Goal: Task Accomplishment & Management: Complete application form

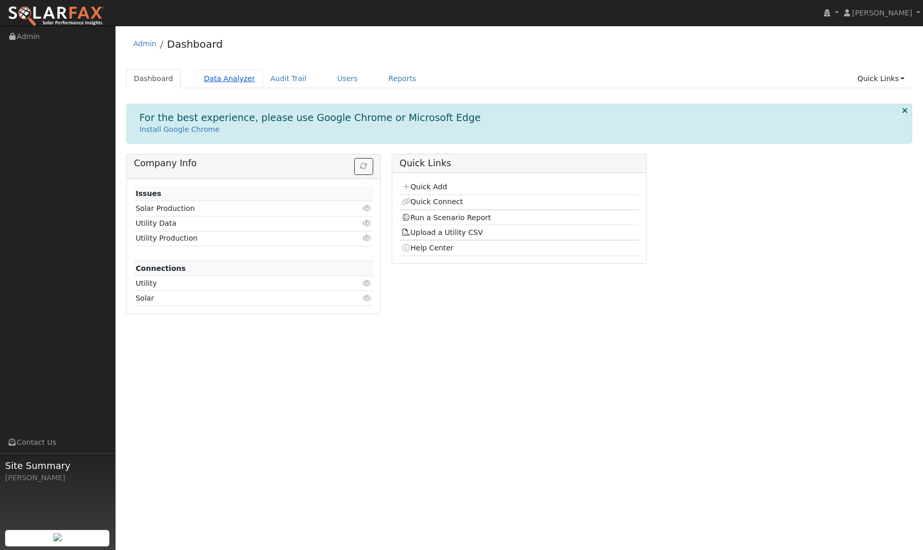
click at [215, 81] on link "Data Analyzer" at bounding box center [229, 78] width 67 height 19
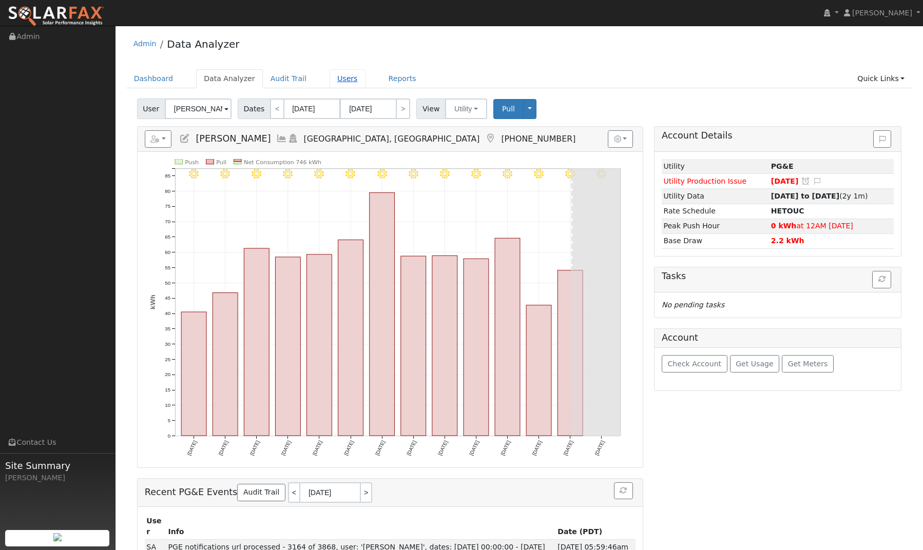
click at [339, 86] on link "Users" at bounding box center [347, 78] width 36 height 19
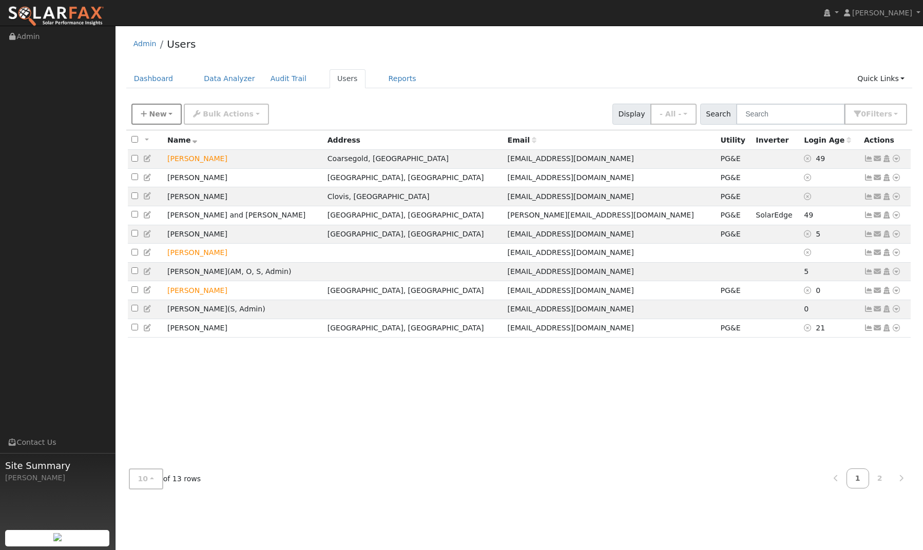
click at [164, 114] on button "New" at bounding box center [156, 114] width 51 height 21
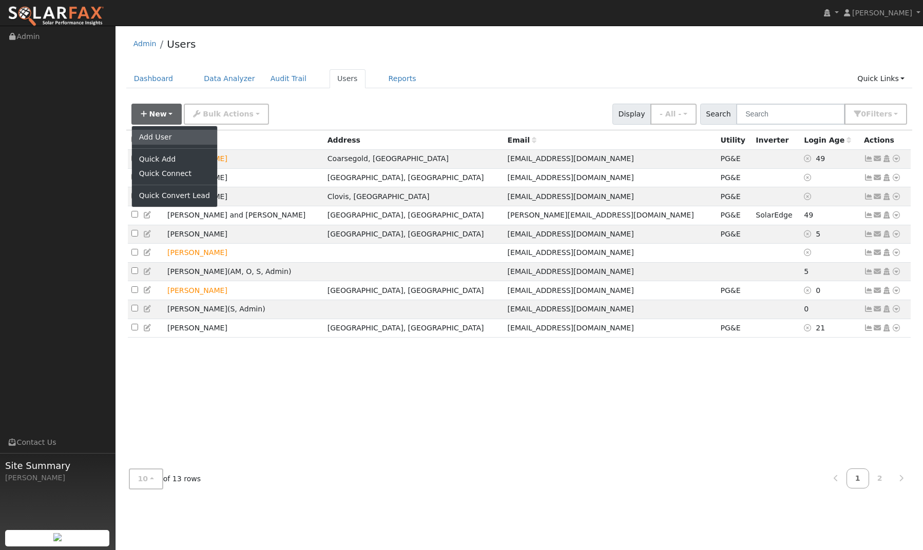
click at [163, 138] on link "Add User" at bounding box center [174, 137] width 85 height 14
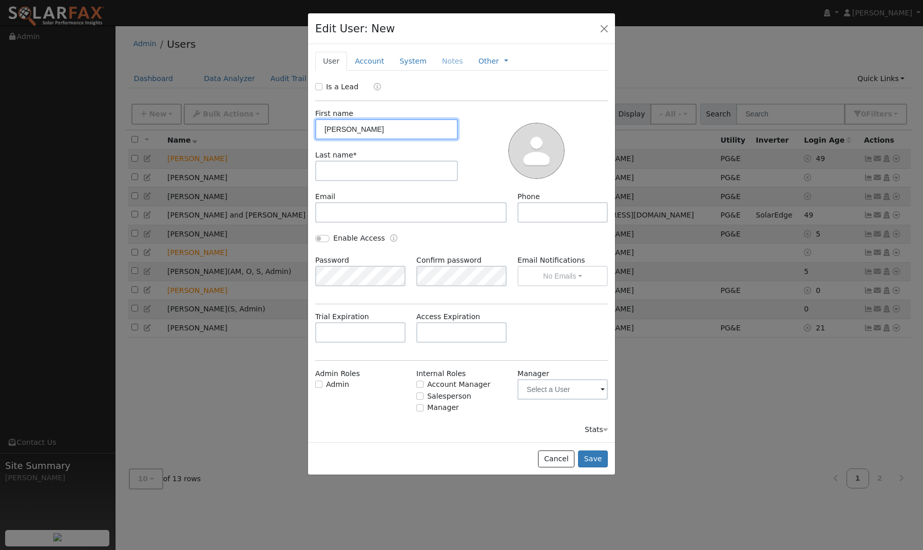
type input "[PERSON_NAME]"
type input "Melaco"
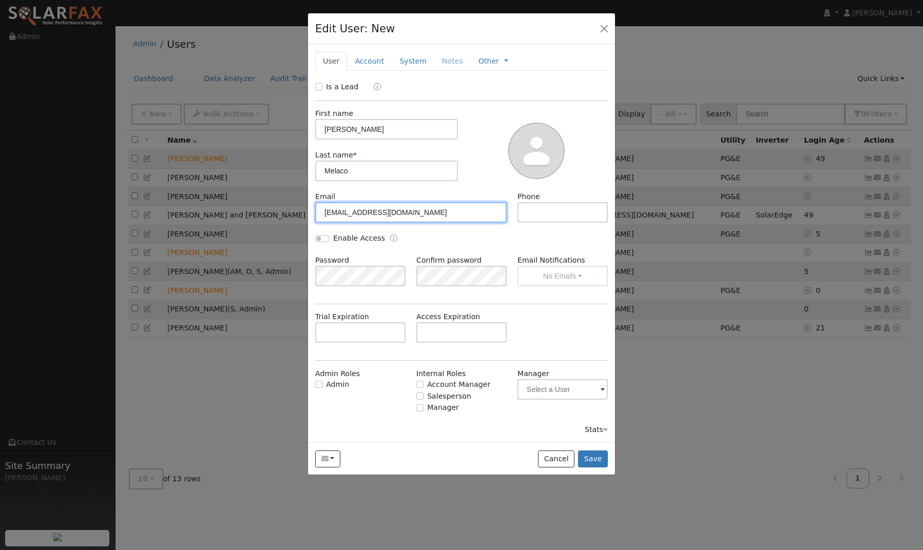
type input "[EMAIL_ADDRESS][DOMAIN_NAME]"
type input "5"
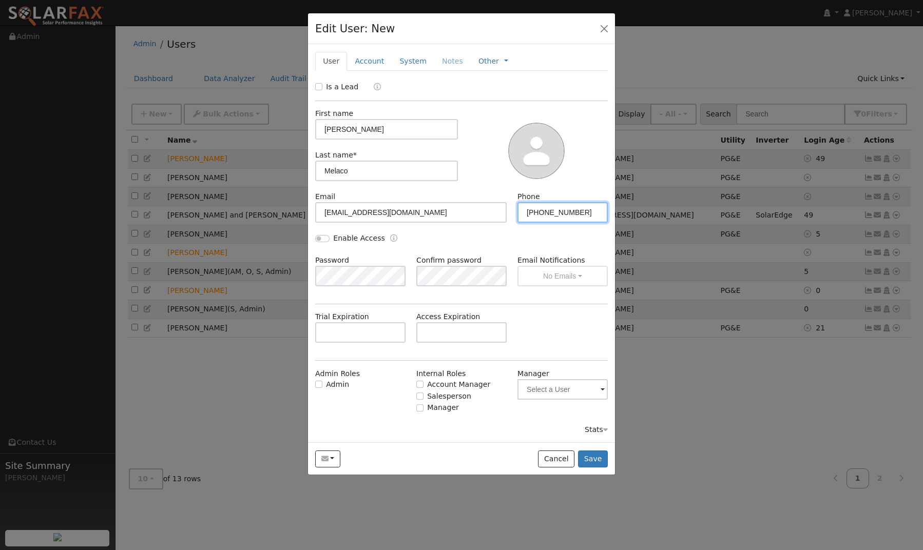
type input "[PHONE_NUMBER]"
click at [360, 132] on input "[PERSON_NAME]" at bounding box center [386, 129] width 143 height 21
type input "L"
type input "[PERSON_NAME]"
click at [356, 173] on input "Melaco" at bounding box center [386, 171] width 143 height 21
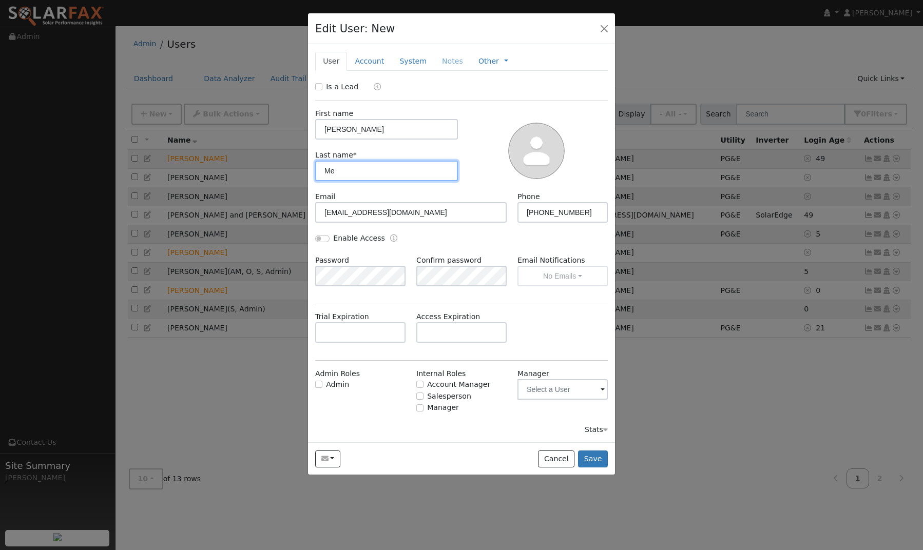
type input "M"
type input "[PERSON_NAME]"
click at [601, 388] on span at bounding box center [602, 390] width 4 height 12
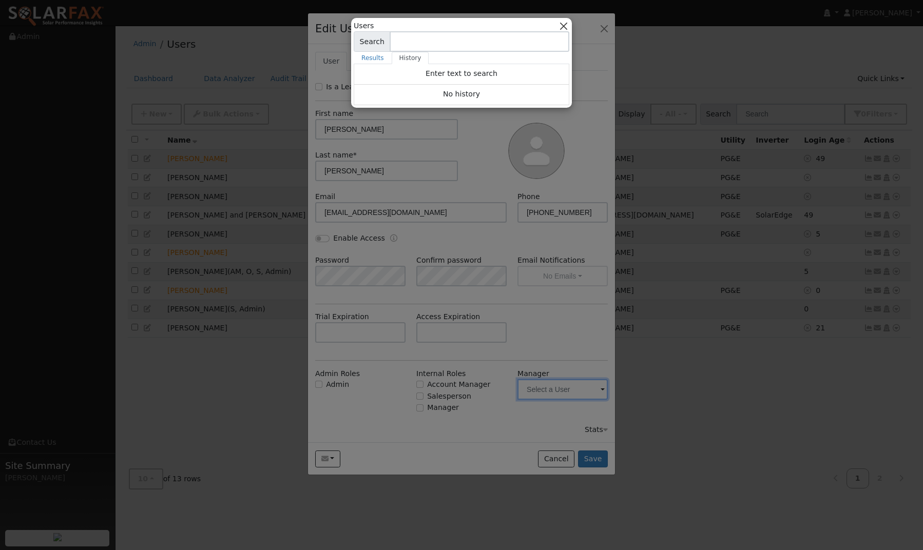
click at [565, 23] on button "button" at bounding box center [563, 26] width 11 height 11
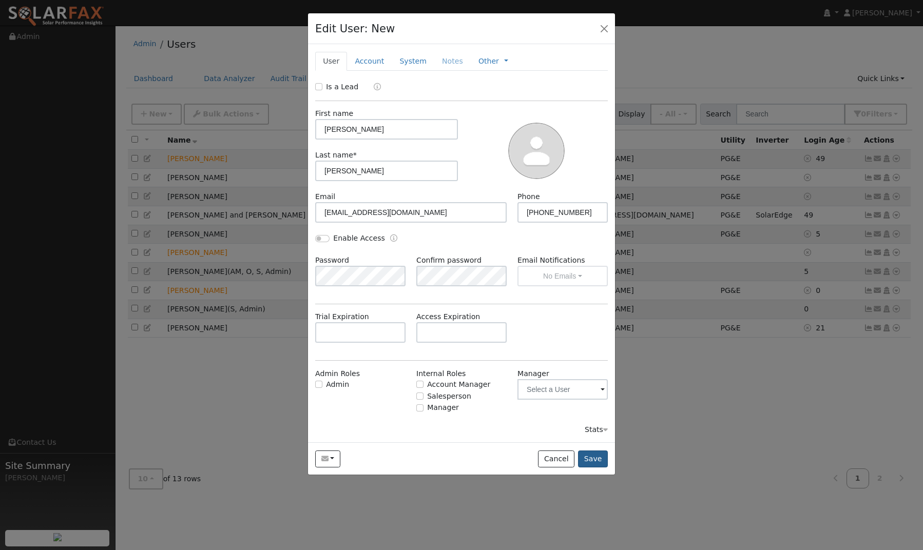
click at [592, 460] on button "Save" at bounding box center [593, 459] width 30 height 17
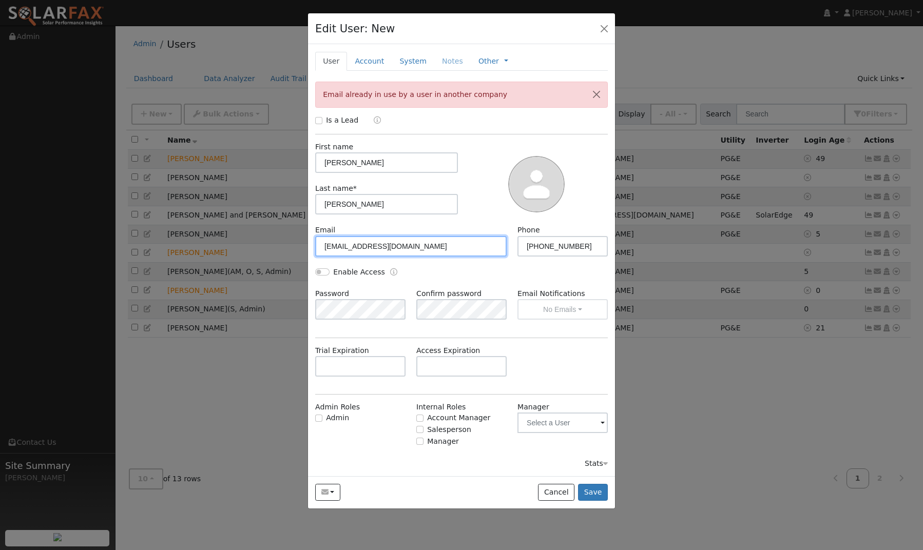
click at [414, 244] on input "[EMAIL_ADDRESS][DOMAIN_NAME]" at bounding box center [410, 246] width 191 height 21
click at [362, 246] on input "[EMAIL_ADDRESS][DOMAIN_NAME]" at bounding box center [410, 246] width 191 height 21
type input "[EMAIL_ADDRESS][DOMAIN_NAME]"
click at [587, 489] on button "Save" at bounding box center [593, 492] width 30 height 17
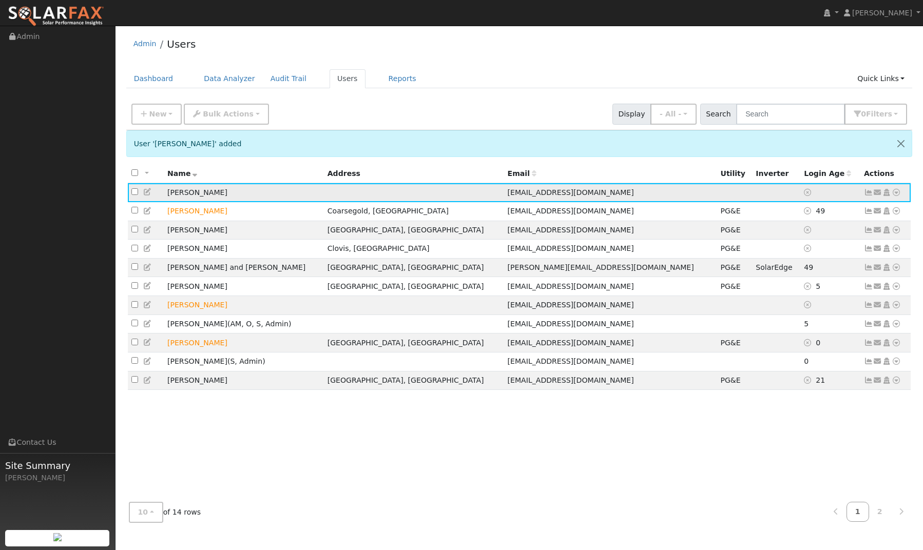
click at [878, 193] on icon at bounding box center [877, 192] width 9 height 7
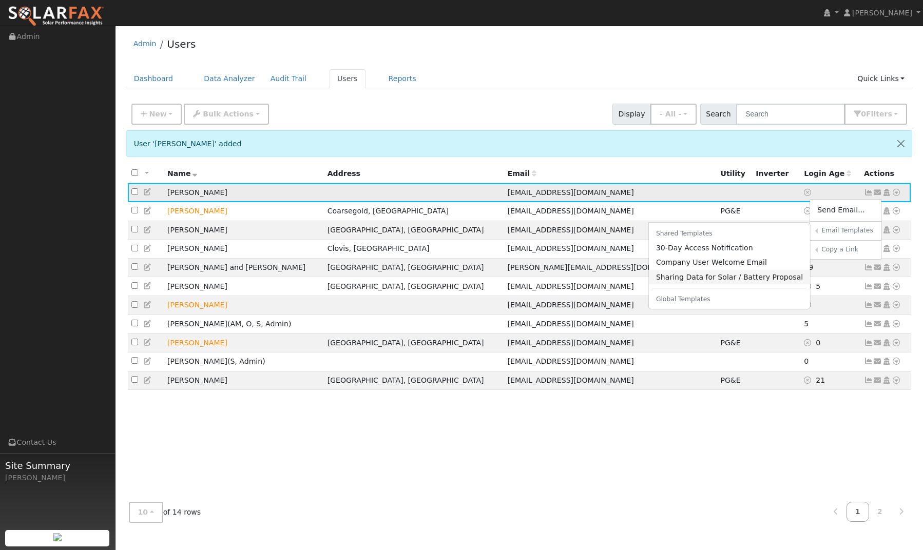
click at [723, 279] on link "Sharing Data for Solar / Battery Proposal" at bounding box center [730, 277] width 162 height 14
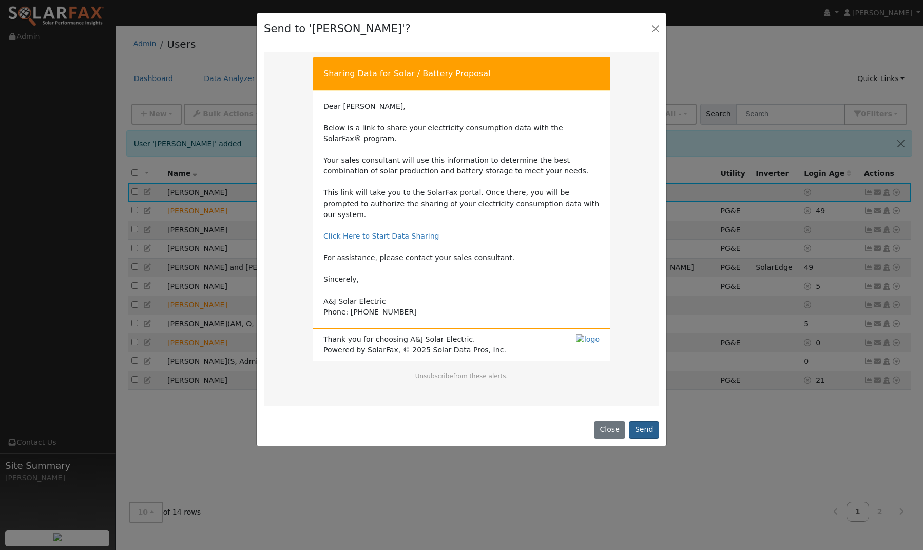
click at [648, 421] on button "Send" at bounding box center [644, 429] width 30 height 17
